Goal: Information Seeking & Learning: Learn about a topic

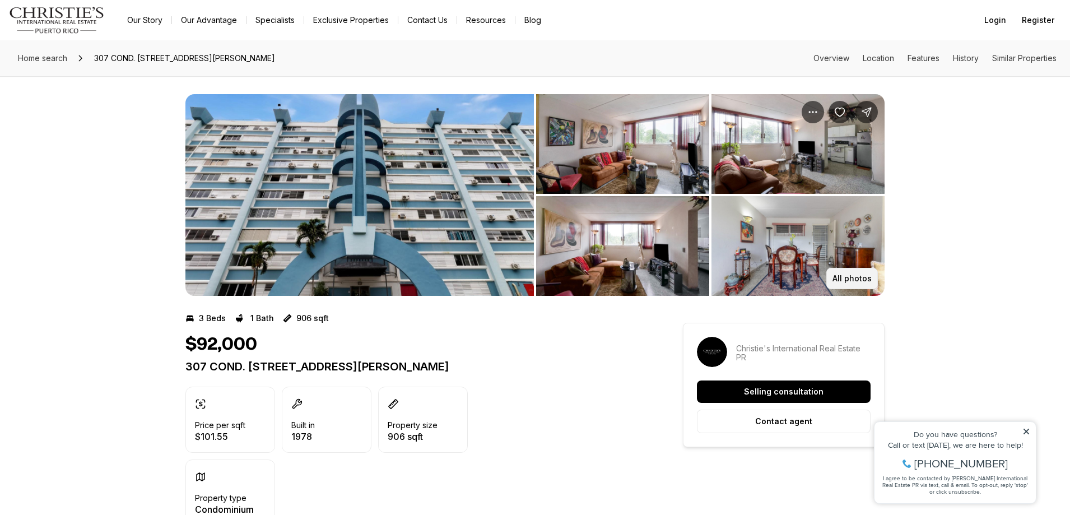
click at [846, 281] on p "All photos" at bounding box center [851, 278] width 39 height 9
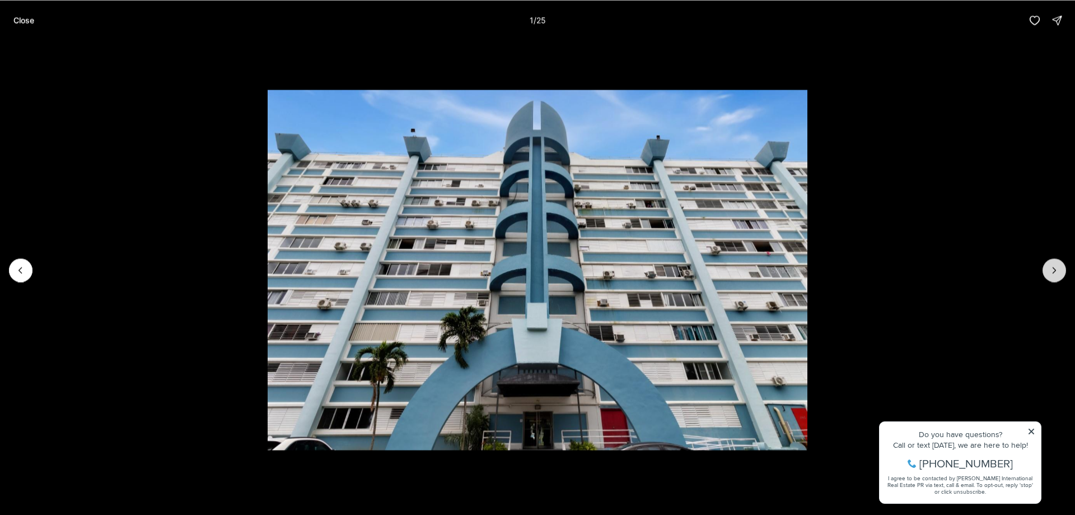
click at [1055, 264] on button "Next slide" at bounding box center [1055, 270] width 24 height 24
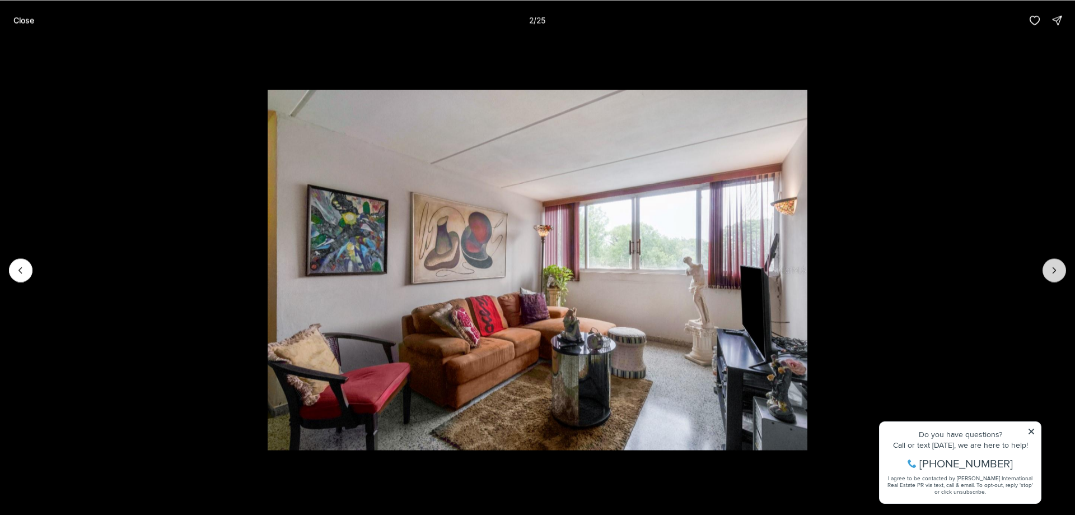
click at [1053, 264] on icon "Next slide" at bounding box center [1054, 269] width 11 height 11
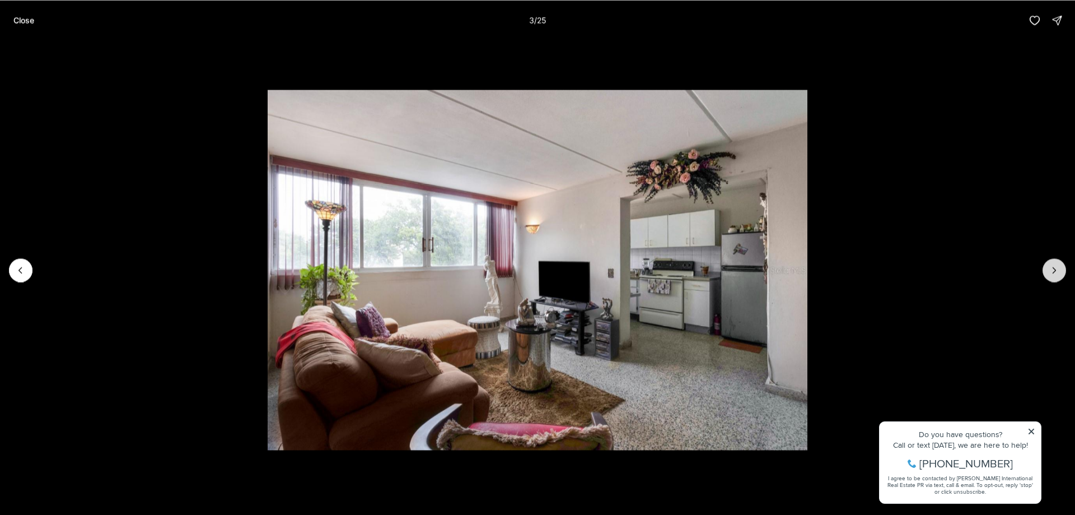
click at [1053, 264] on icon "Next slide" at bounding box center [1054, 269] width 11 height 11
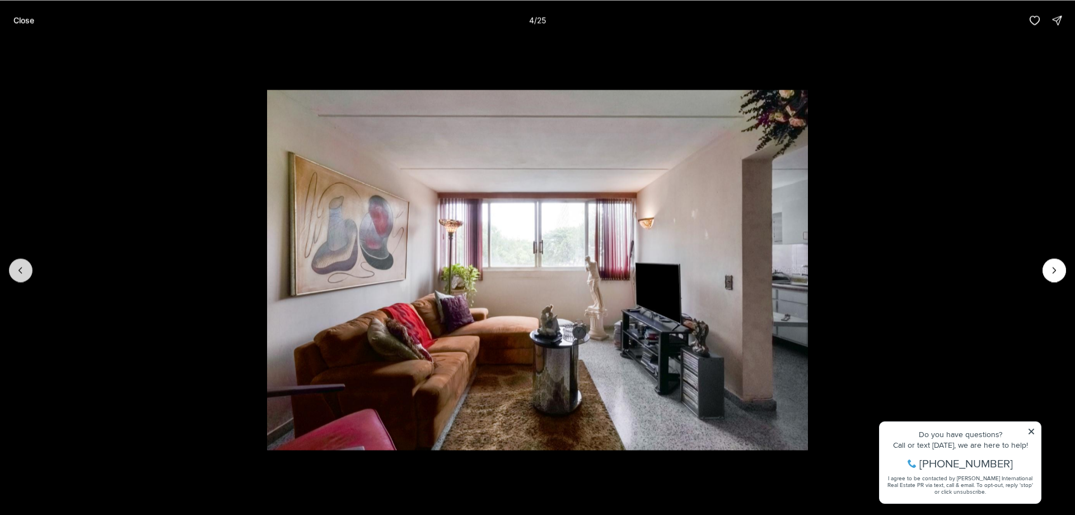
click at [24, 271] on icon "Previous slide" at bounding box center [20, 269] width 11 height 11
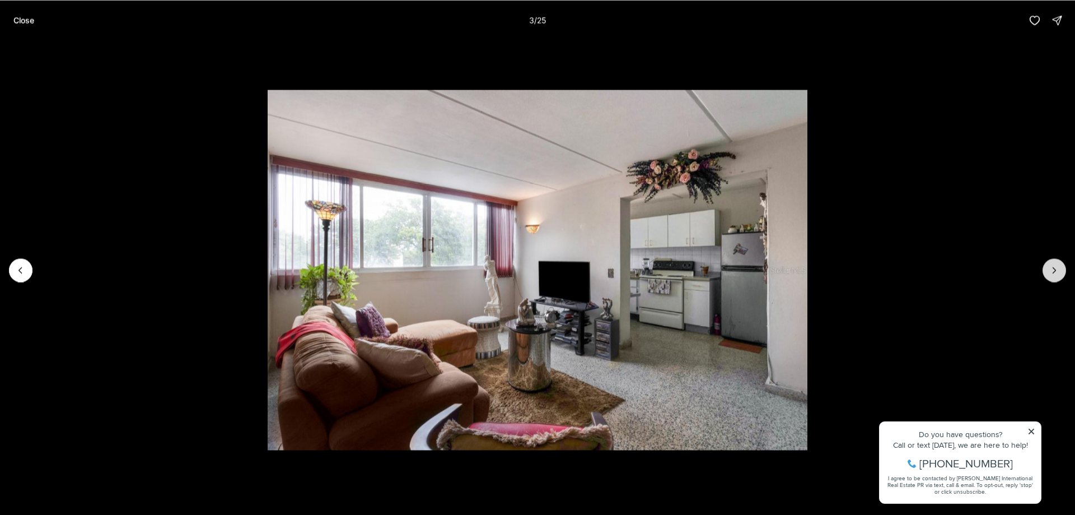
click at [1048, 269] on button "Next slide" at bounding box center [1055, 270] width 24 height 24
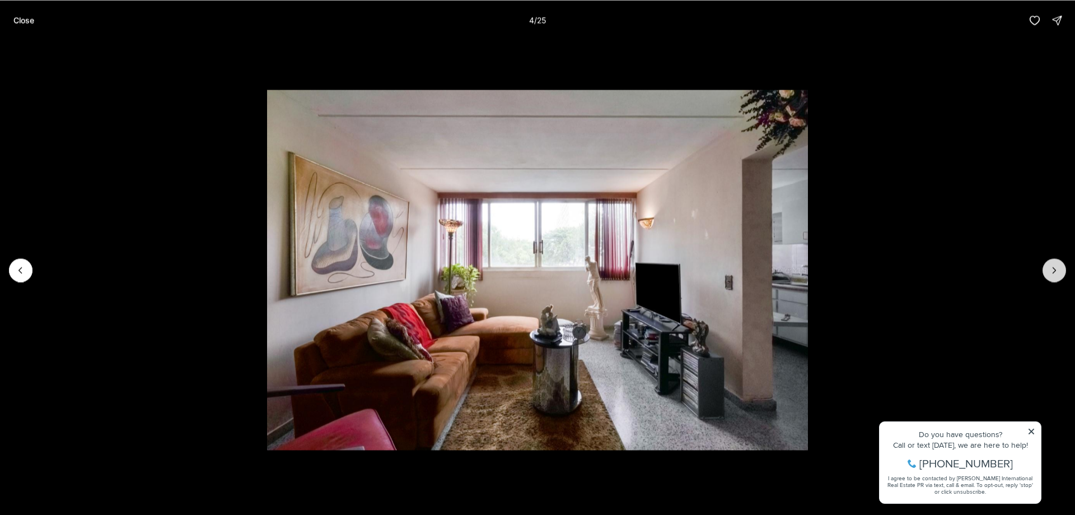
click at [1048, 269] on button "Next slide" at bounding box center [1055, 270] width 24 height 24
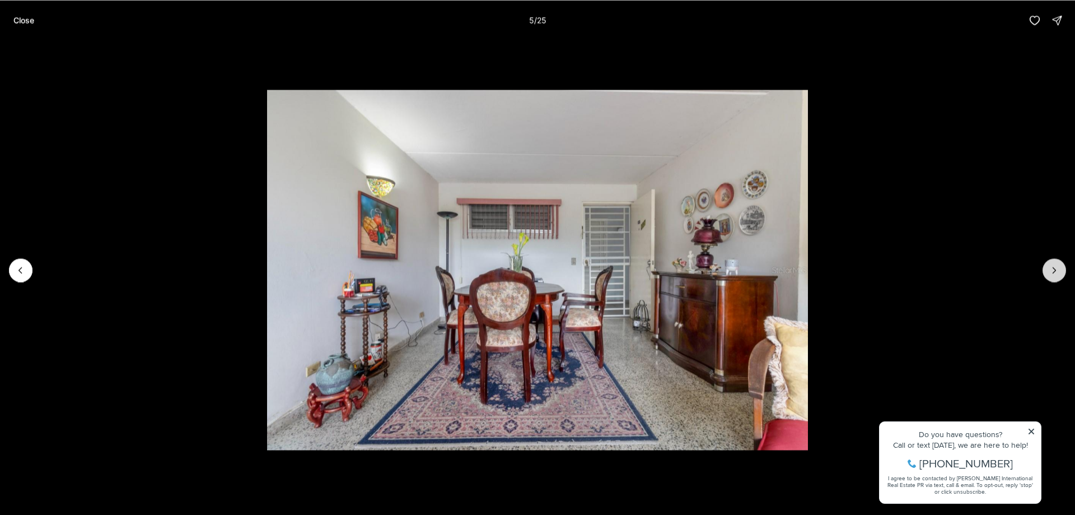
click at [1048, 269] on button "Next slide" at bounding box center [1055, 270] width 24 height 24
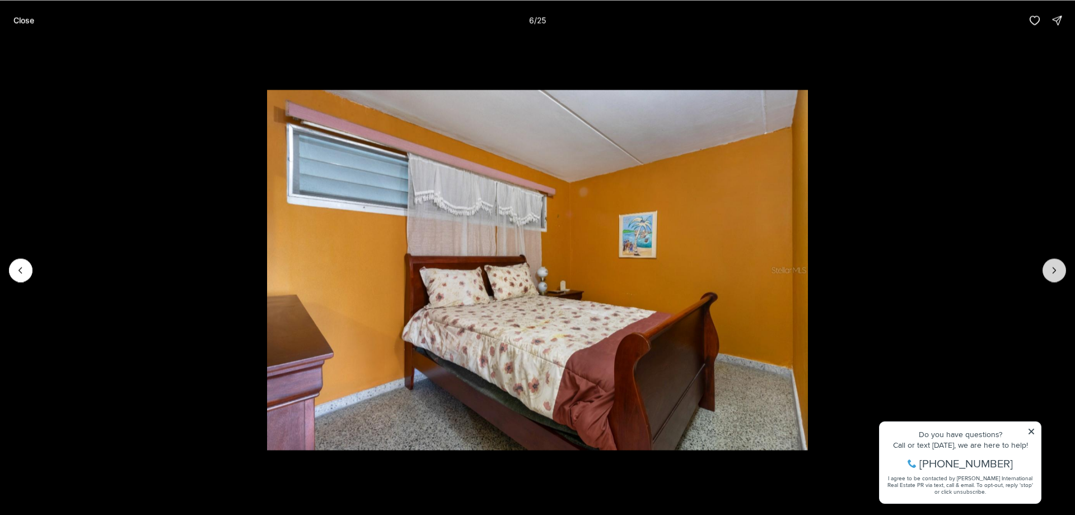
click at [1048, 269] on button "Next slide" at bounding box center [1055, 270] width 24 height 24
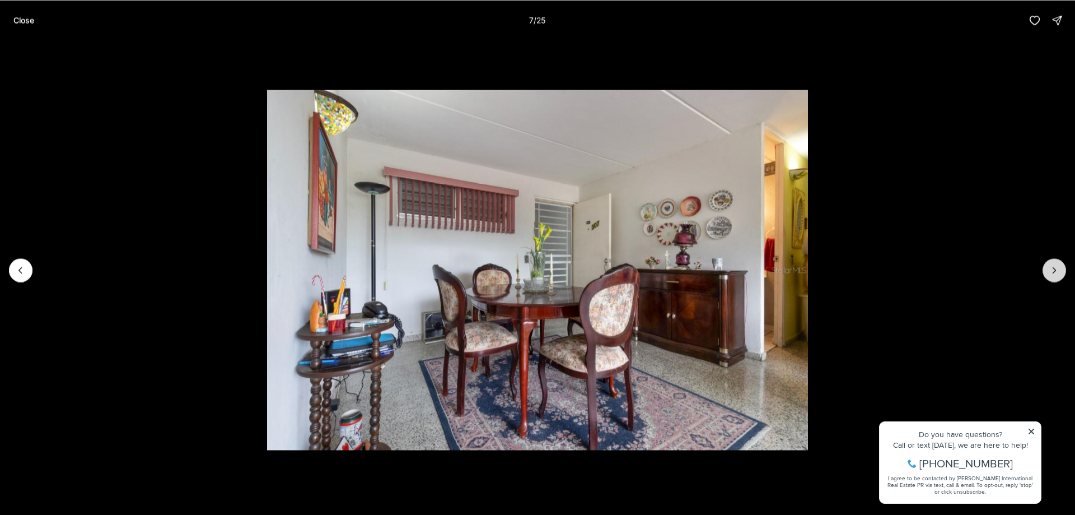
click at [1048, 269] on button "Next slide" at bounding box center [1055, 270] width 24 height 24
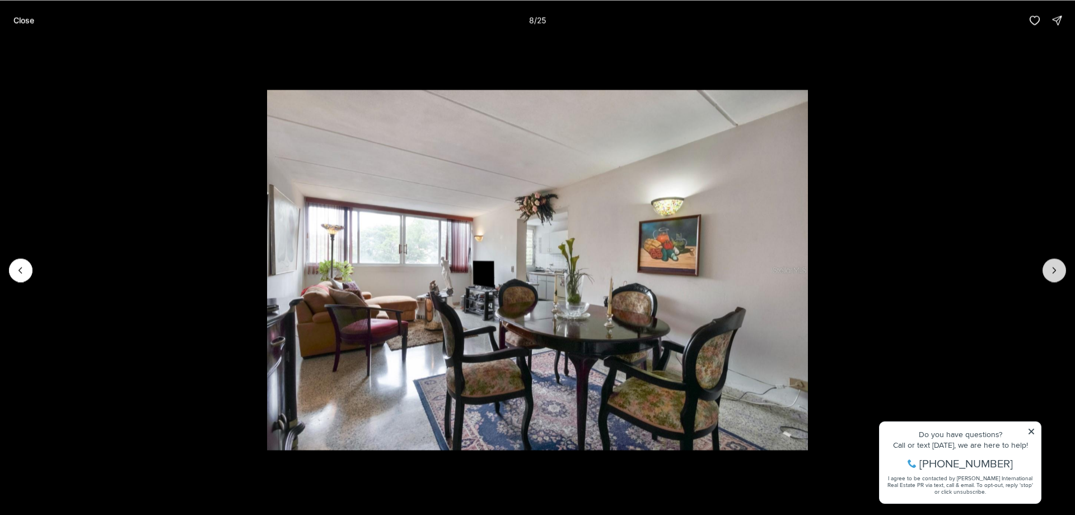
click at [1048, 269] on button "Next slide" at bounding box center [1055, 270] width 24 height 24
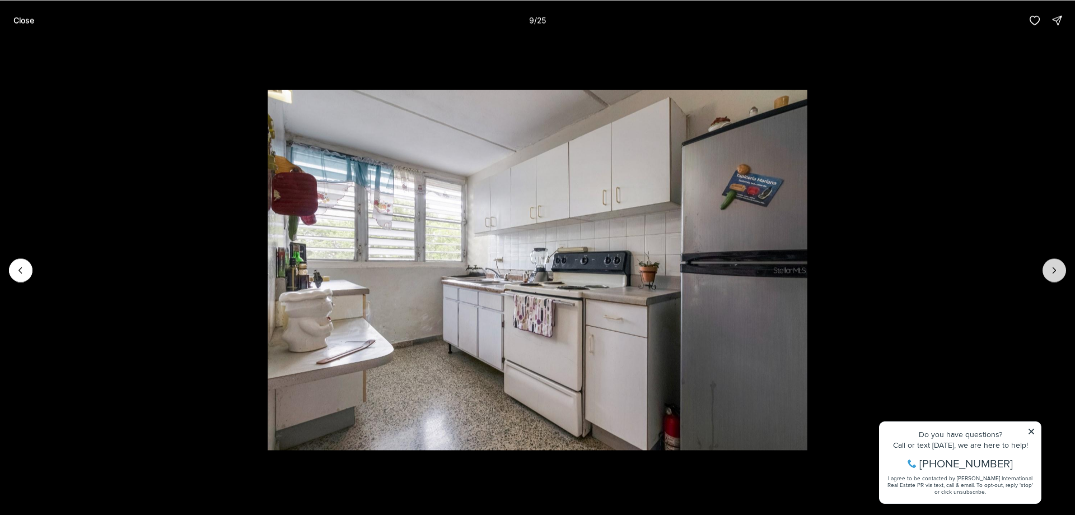
click at [1048, 269] on button "Next slide" at bounding box center [1055, 270] width 24 height 24
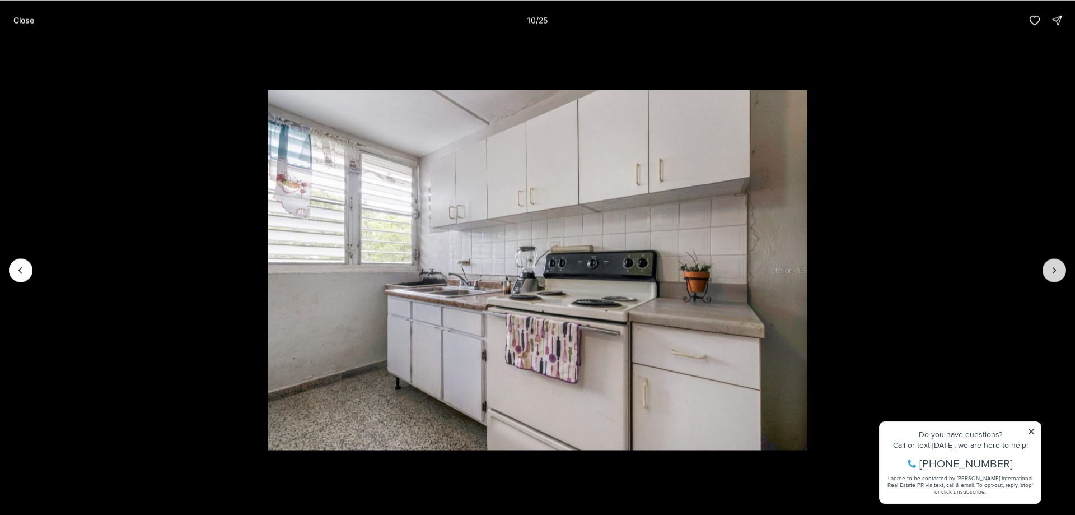
click at [1048, 269] on button "Next slide" at bounding box center [1055, 270] width 24 height 24
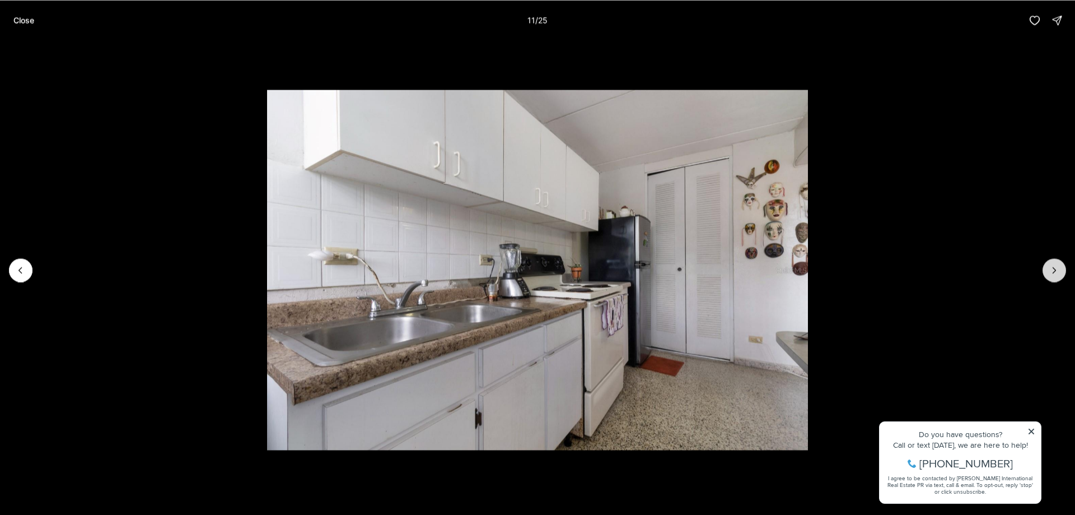
click at [1048, 269] on button "Next slide" at bounding box center [1055, 270] width 24 height 24
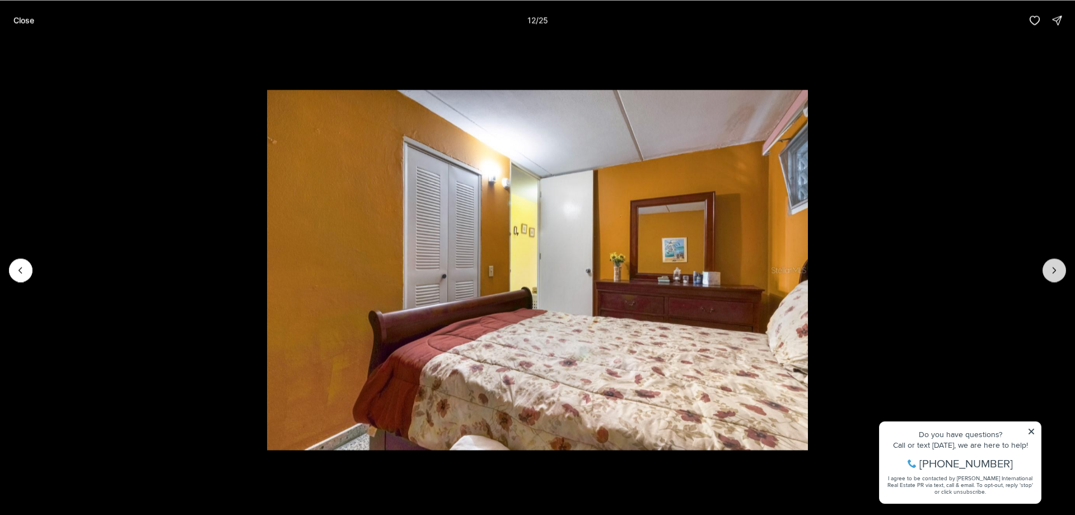
click at [1048, 269] on button "Next slide" at bounding box center [1055, 270] width 24 height 24
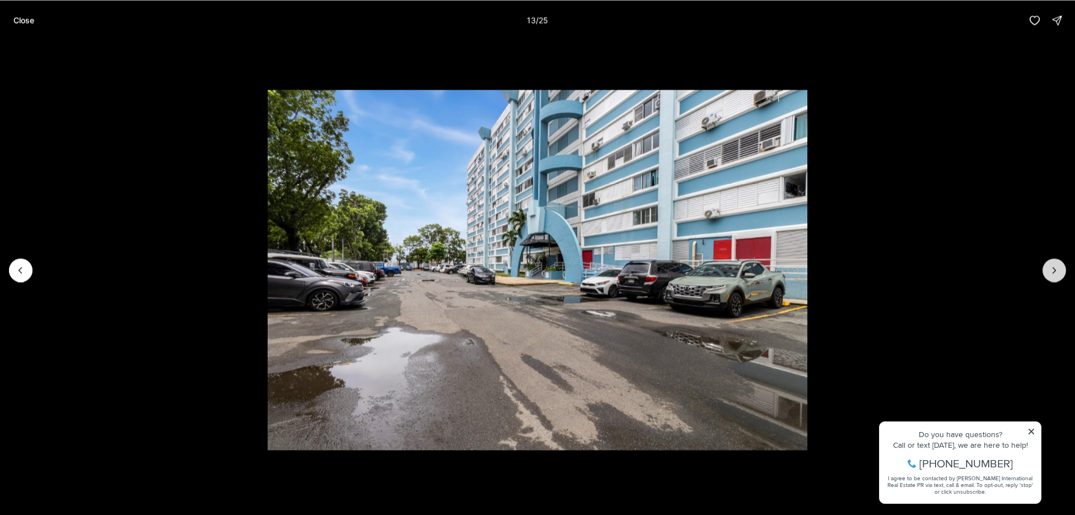
click at [1047, 267] on button "Next slide" at bounding box center [1055, 270] width 24 height 24
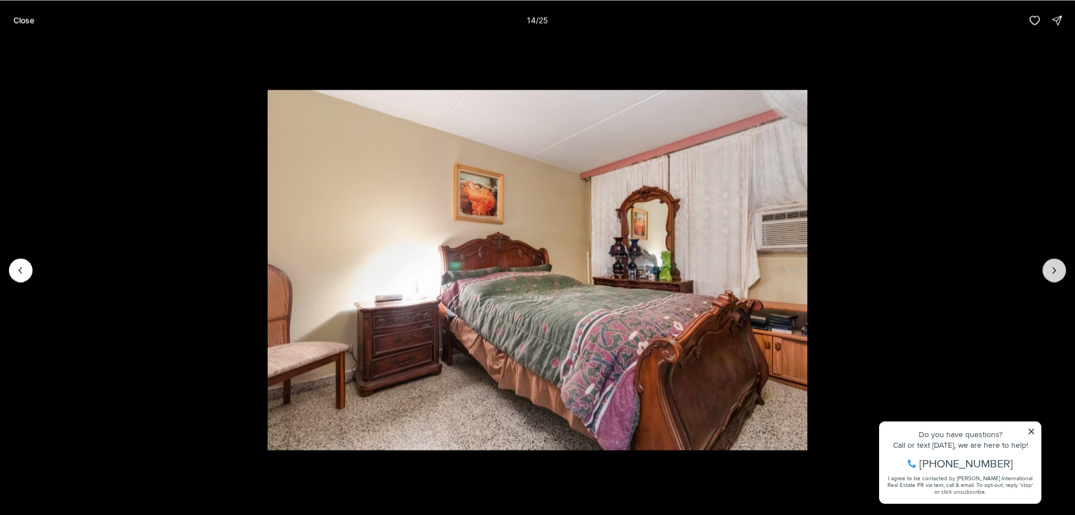
click at [1047, 267] on button "Next slide" at bounding box center [1055, 270] width 24 height 24
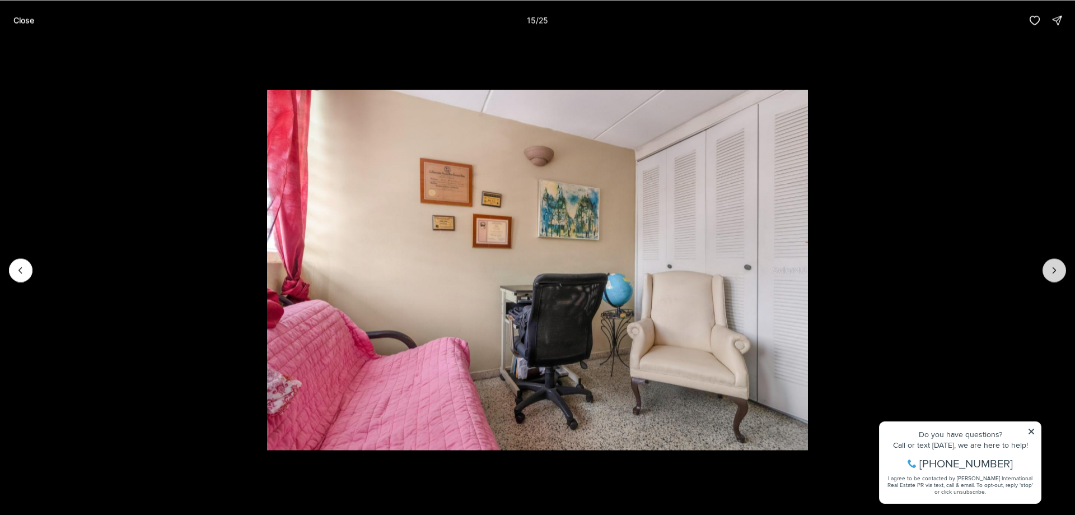
click at [1047, 267] on button "Next slide" at bounding box center [1055, 270] width 24 height 24
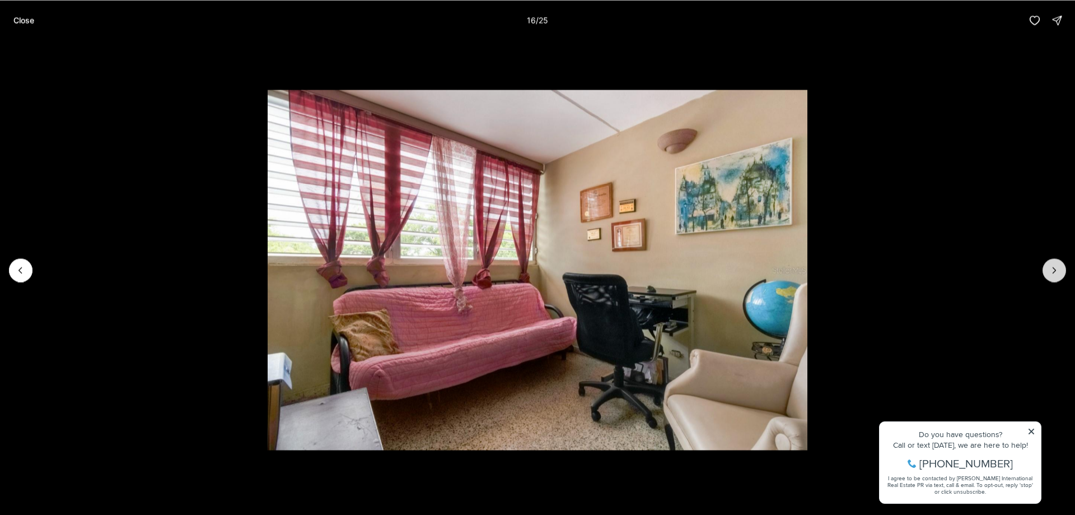
click at [1047, 267] on button "Next slide" at bounding box center [1055, 270] width 24 height 24
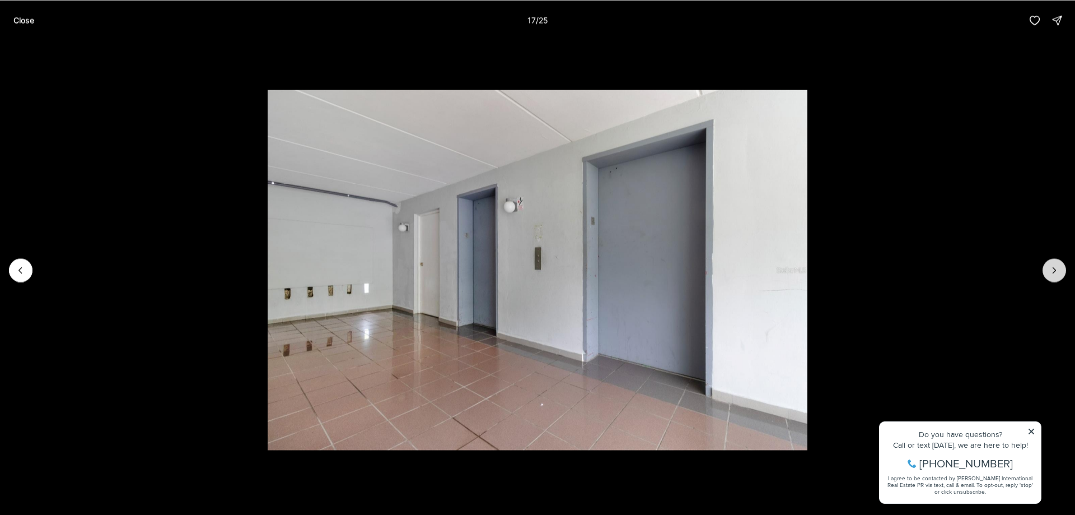
click at [1047, 267] on button "Next slide" at bounding box center [1055, 270] width 24 height 24
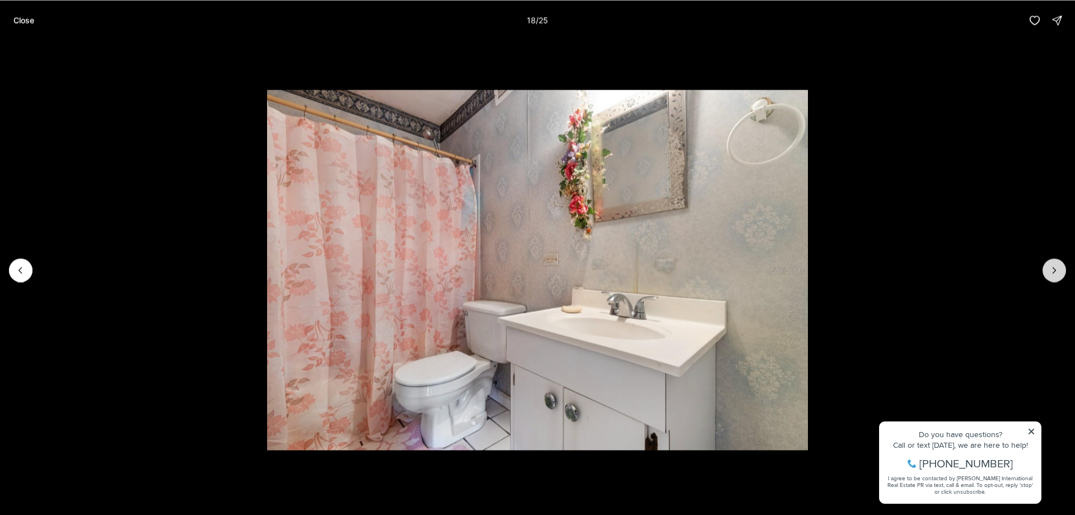
click at [1047, 267] on button "Next slide" at bounding box center [1055, 270] width 24 height 24
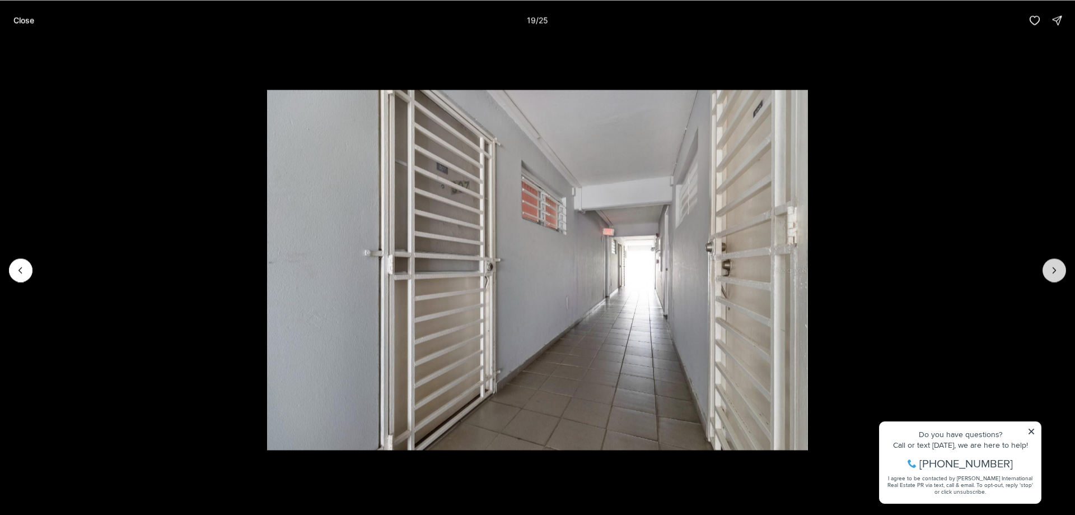
click at [1047, 267] on button "Next slide" at bounding box center [1055, 270] width 24 height 24
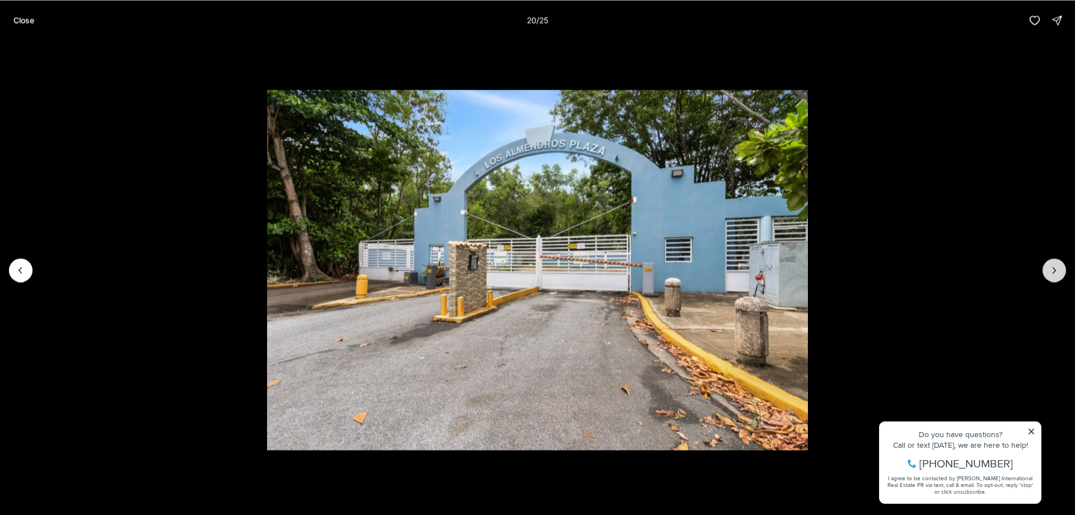
click at [1055, 268] on icon "Next slide" at bounding box center [1054, 269] width 11 height 11
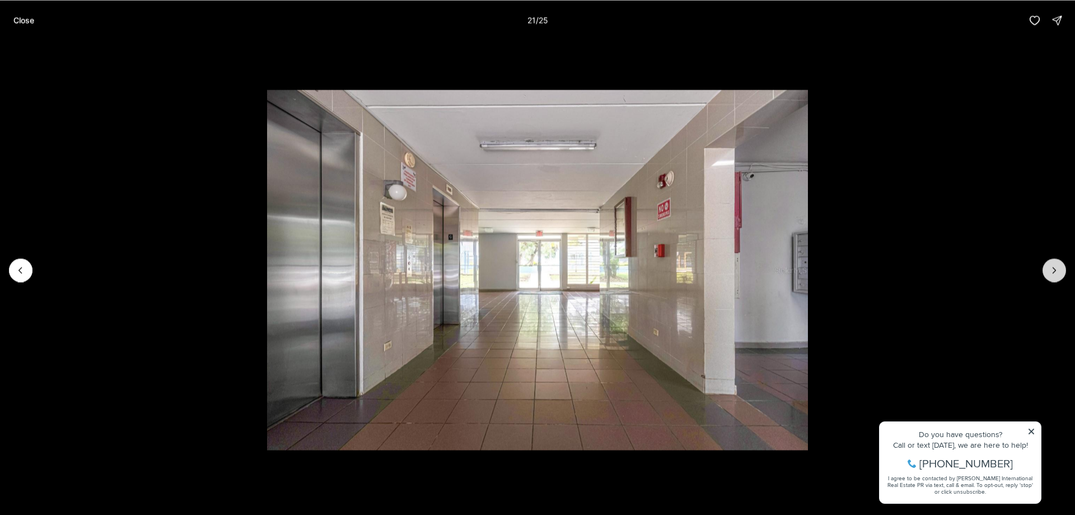
click at [1055, 268] on icon "Next slide" at bounding box center [1054, 269] width 11 height 11
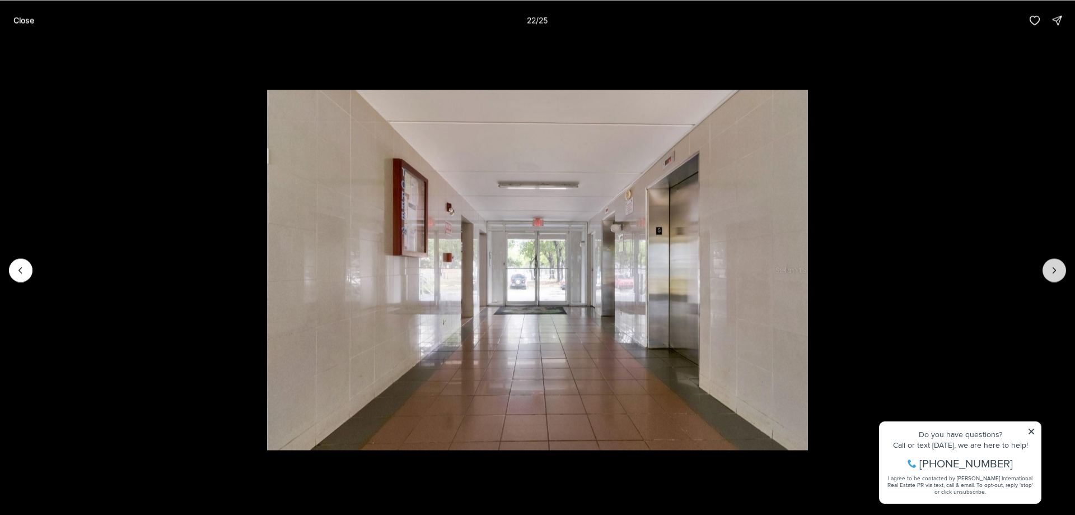
click at [1055, 268] on icon "Next slide" at bounding box center [1054, 269] width 11 height 11
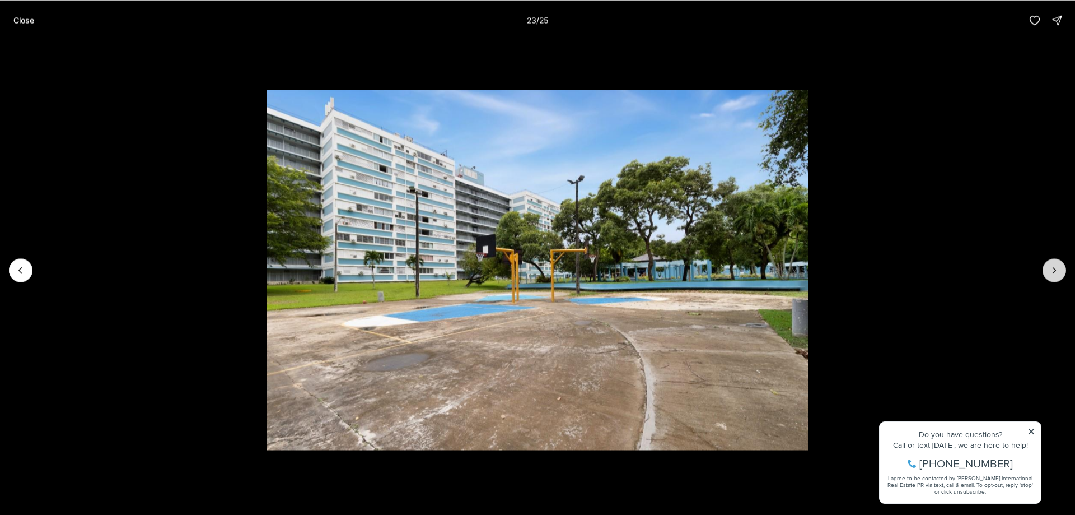
click at [1055, 268] on icon "Next slide" at bounding box center [1054, 269] width 11 height 11
